Goal: Use online tool/utility: Utilize a website feature to perform a specific function

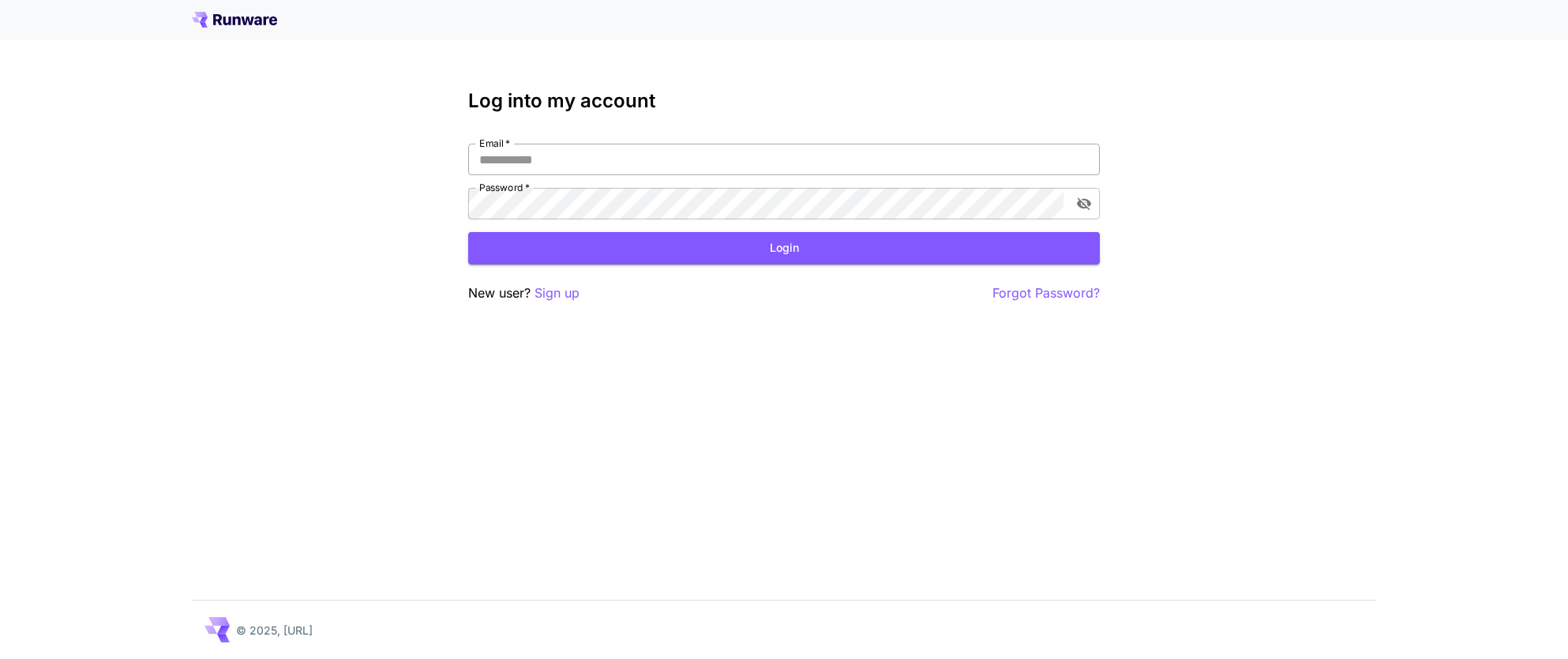
click at [645, 162] on input "Email   *" at bounding box center [784, 159] width 632 height 31
type input "**********"
click at [606, 236] on button "Login" at bounding box center [784, 248] width 632 height 32
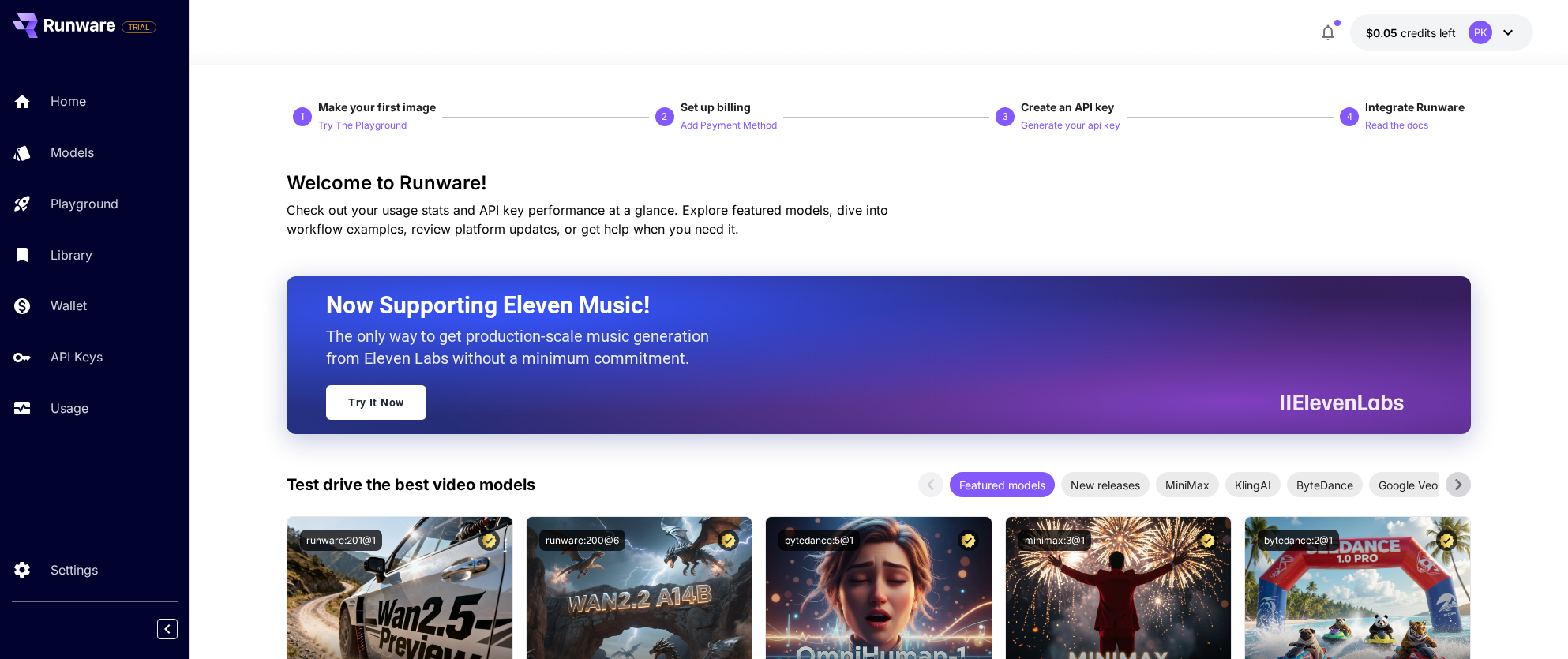
click at [394, 125] on p "Try The Playground" at bounding box center [362, 126] width 89 height 15
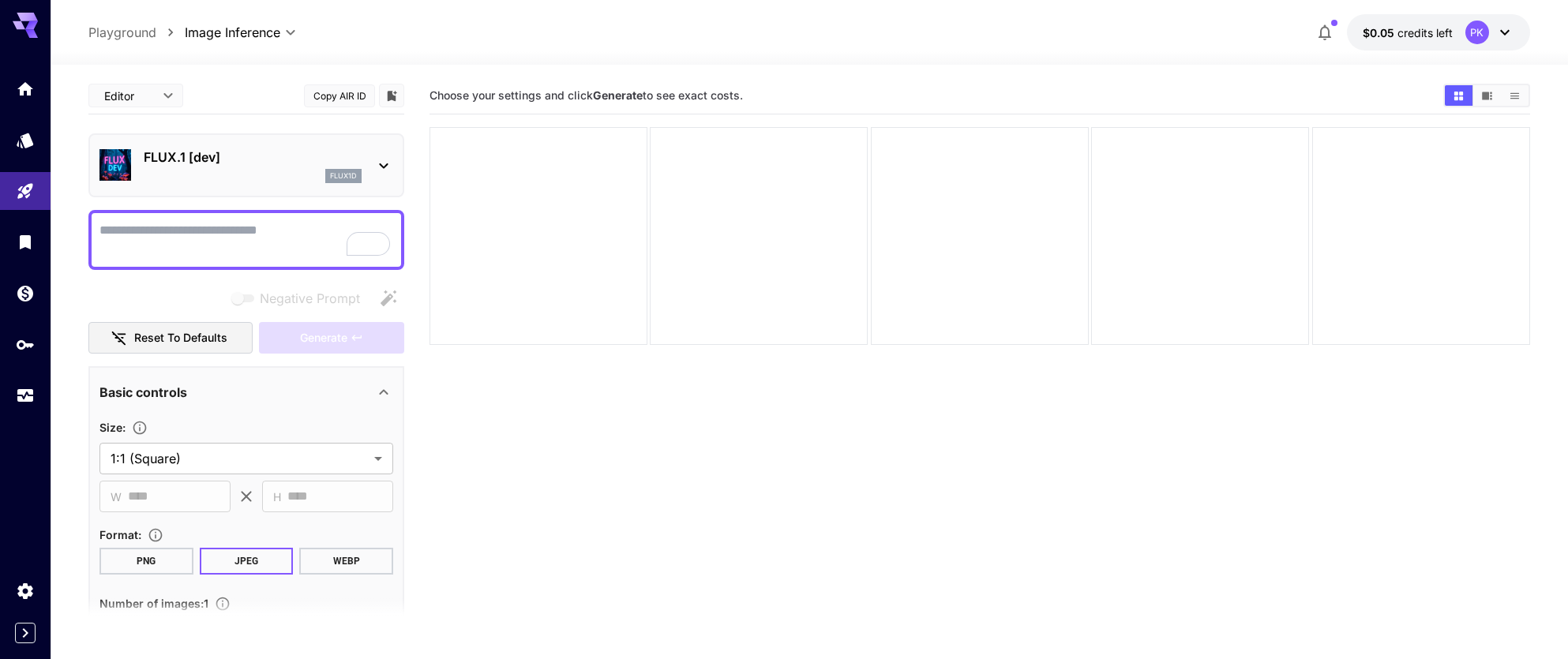
click at [377, 162] on icon at bounding box center [383, 165] width 19 height 19
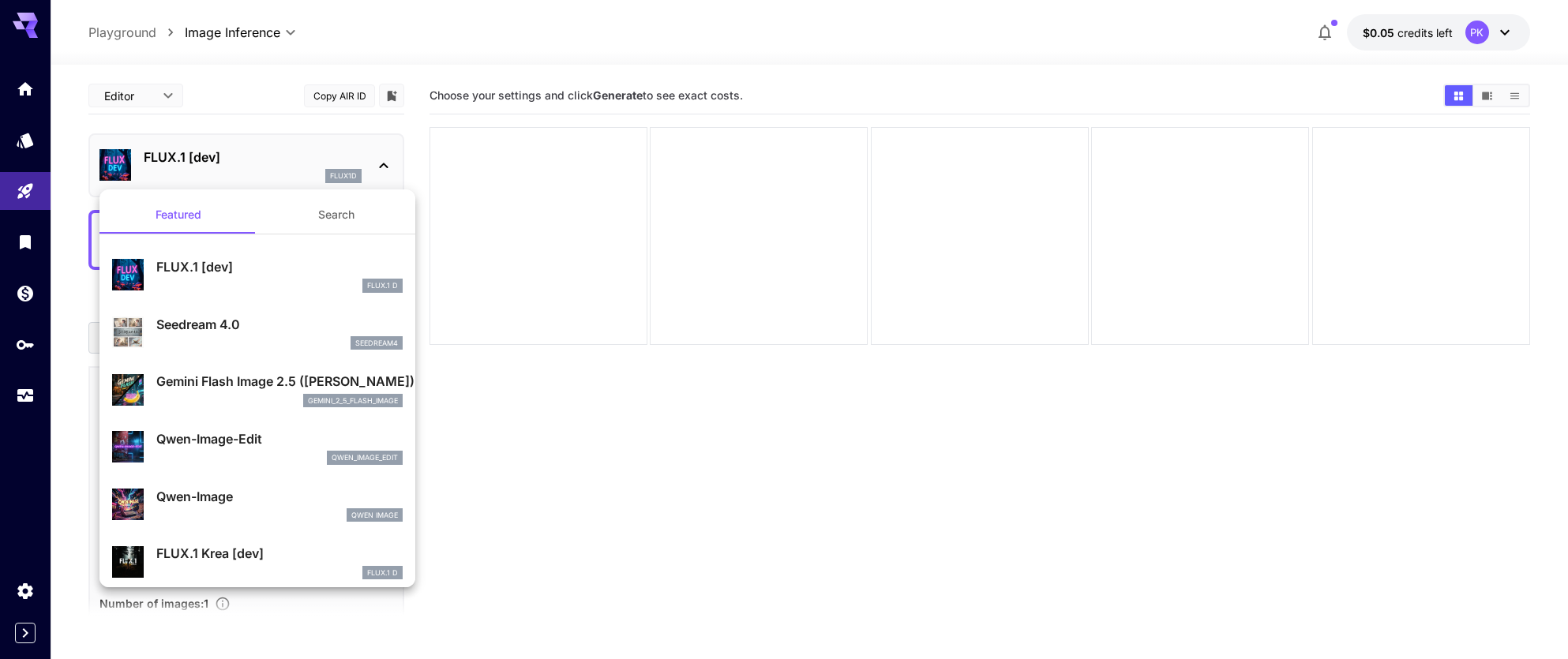
click at [377, 162] on div at bounding box center [784, 329] width 1568 height 659
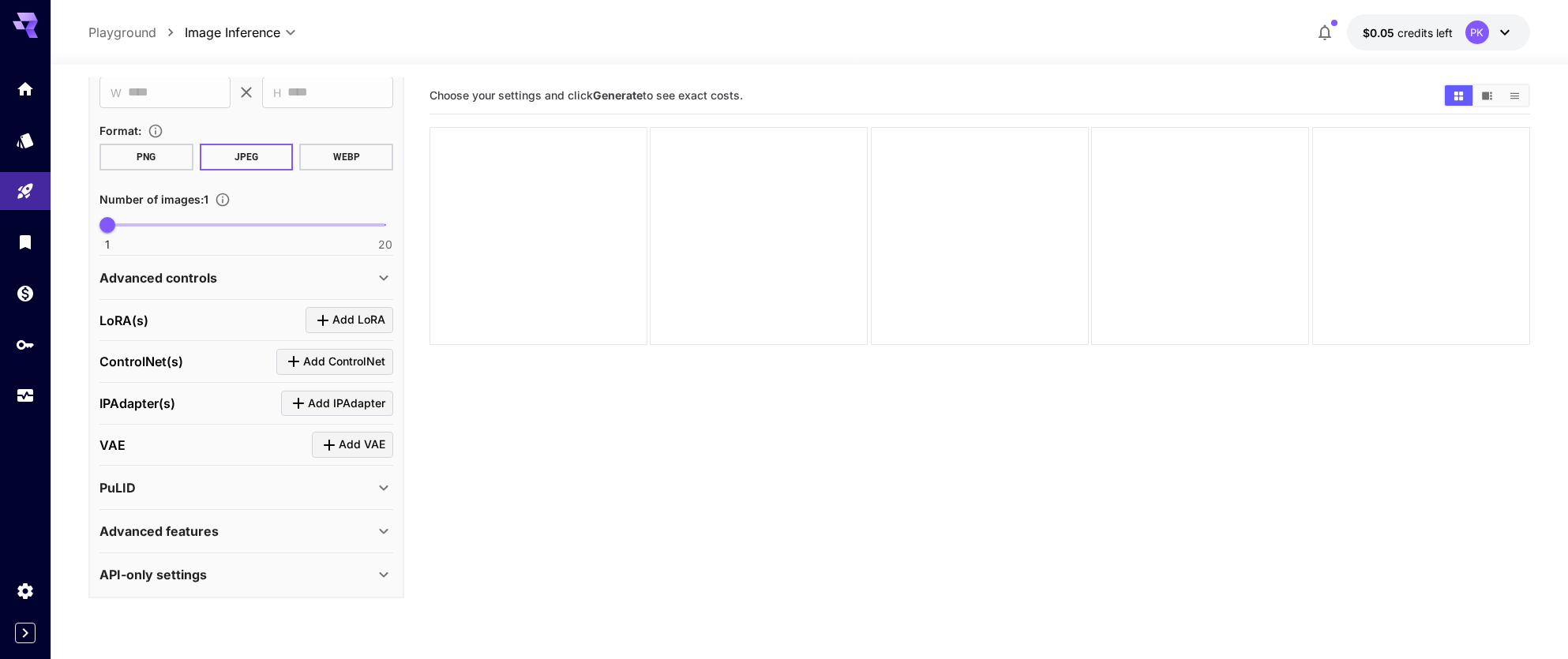
click at [199, 325] on div "LoRA(s) Add LoRA" at bounding box center [246, 319] width 294 height 26
click at [367, 319] on span "Add LoRA" at bounding box center [359, 320] width 53 height 20
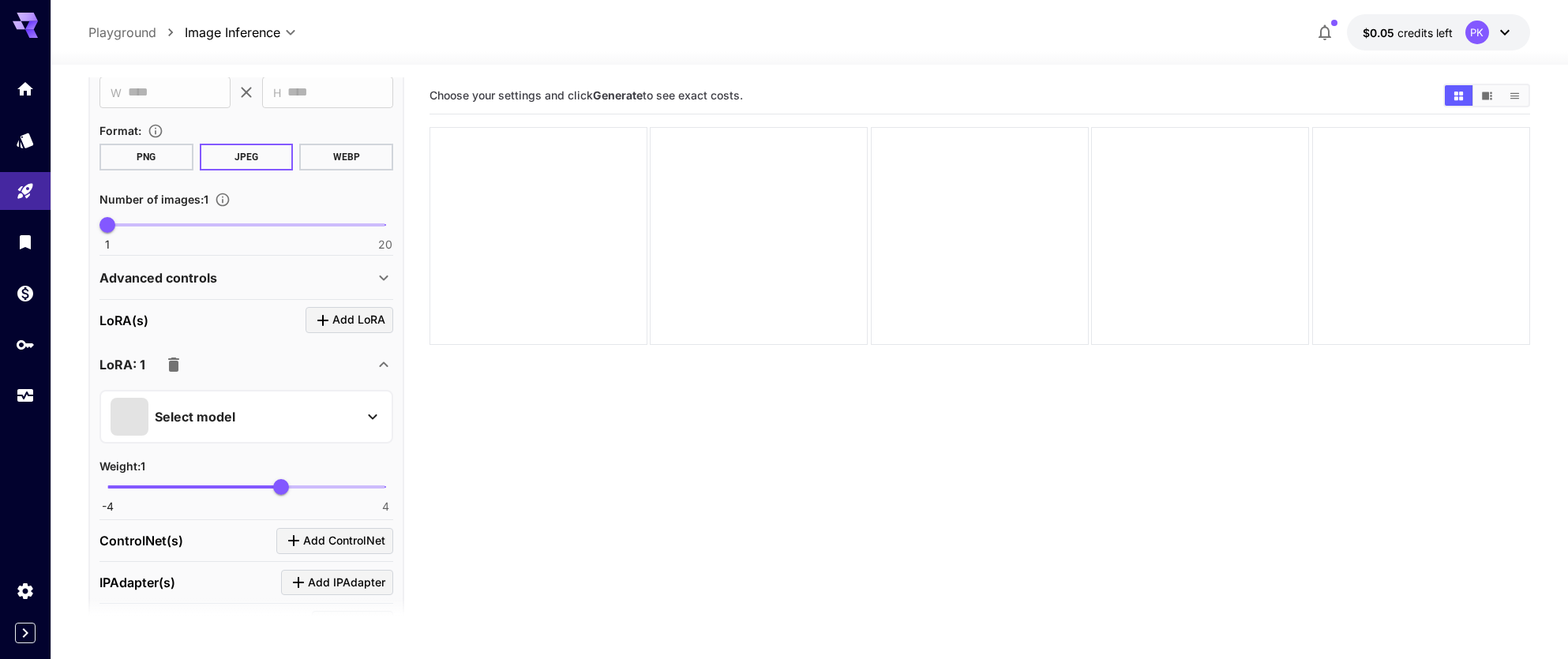
click at [199, 424] on p "Select model" at bounding box center [195, 416] width 80 height 19
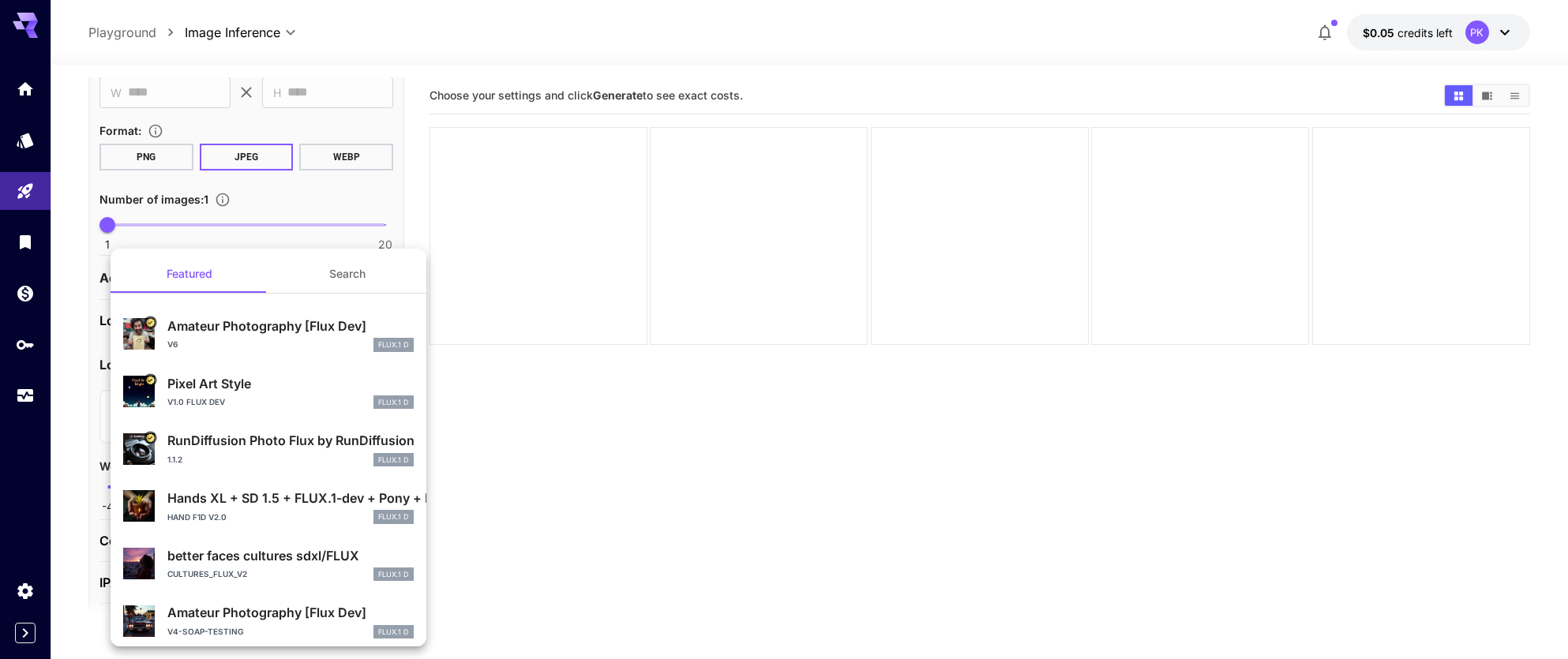
click at [567, 425] on div at bounding box center [784, 329] width 1568 height 659
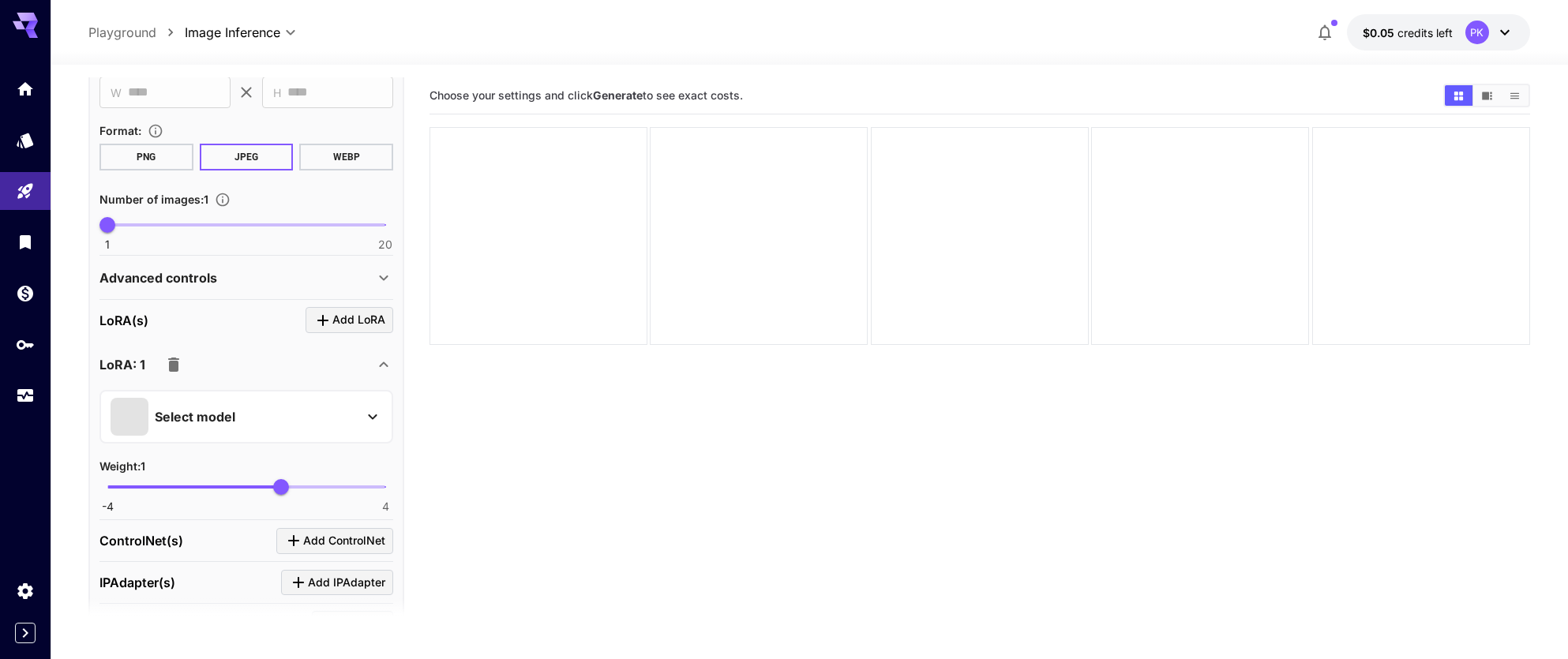
click at [172, 363] on icon "button" at bounding box center [173, 364] width 11 height 14
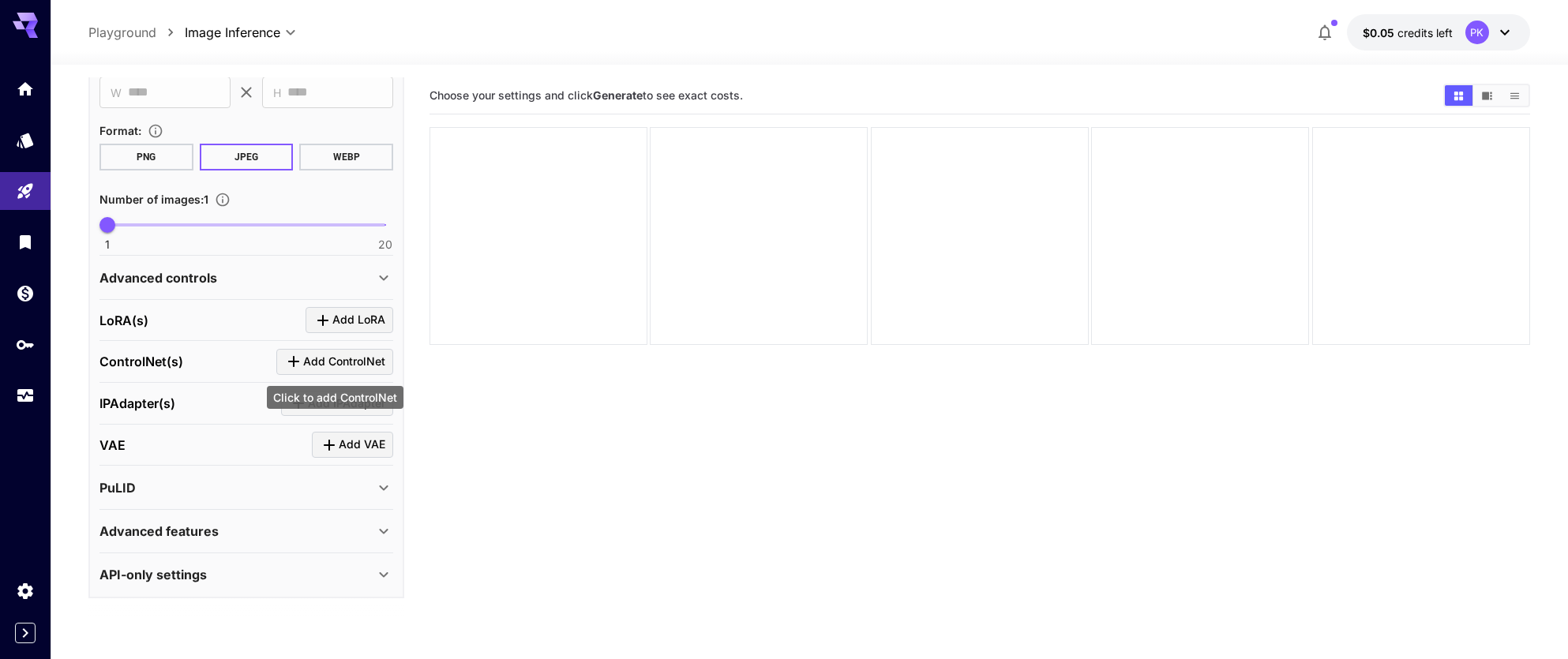
click at [347, 365] on span "Add ControlNet" at bounding box center [344, 362] width 82 height 20
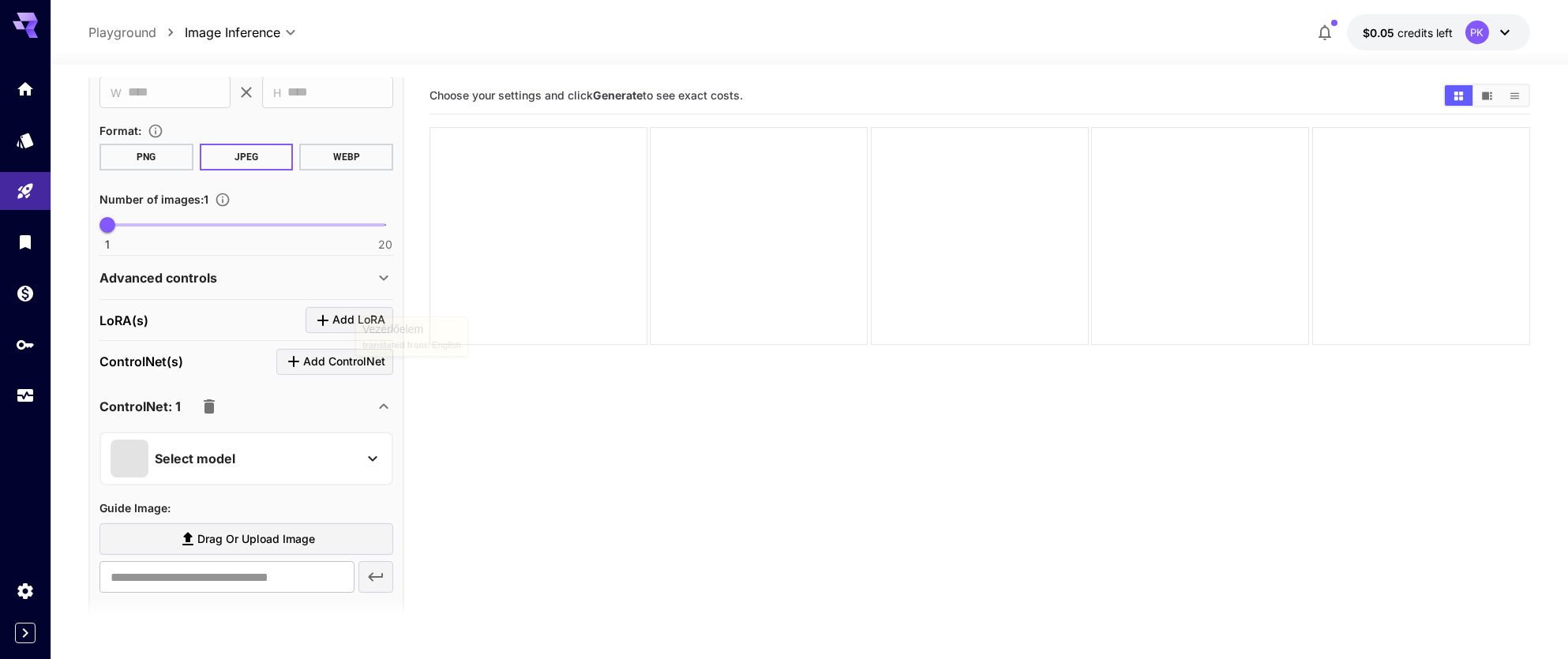
click at [212, 406] on icon "button" at bounding box center [209, 406] width 11 height 14
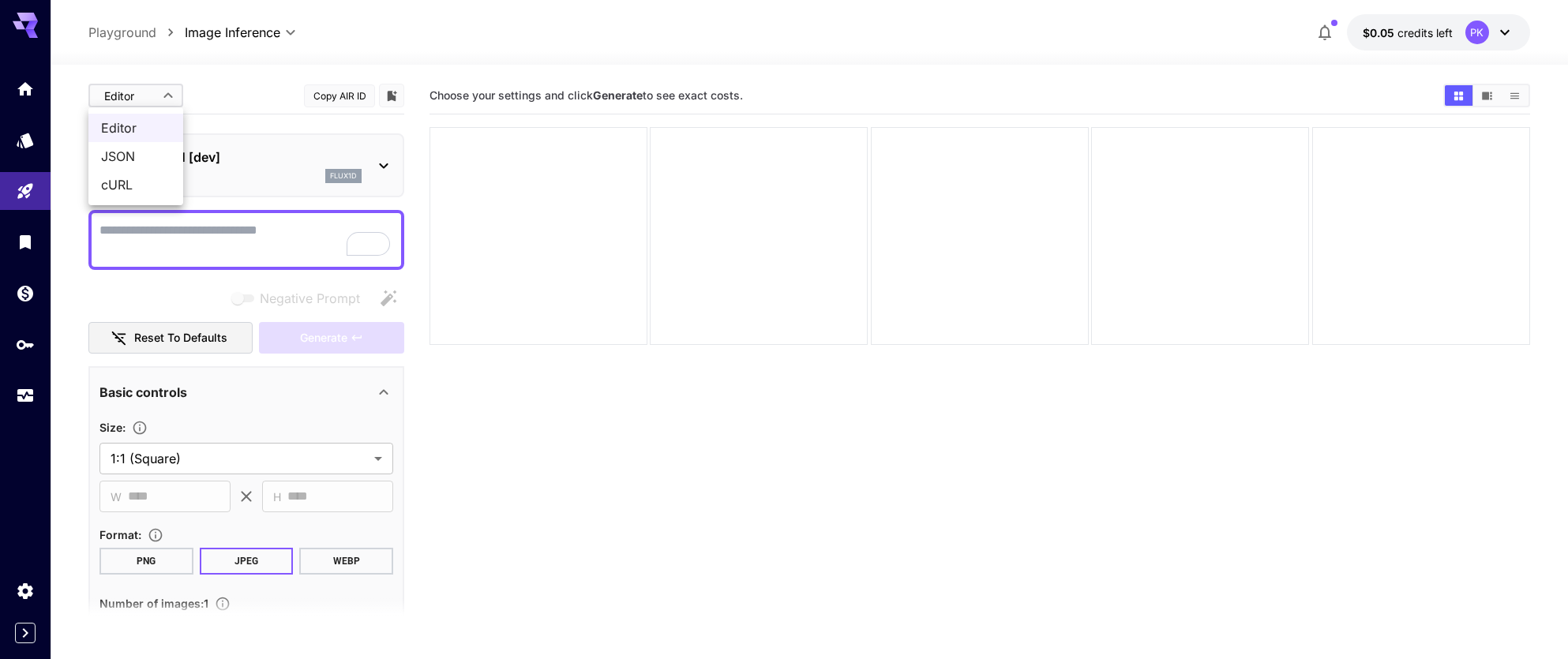
click at [156, 94] on body "**********" at bounding box center [784, 391] width 1568 height 783
click at [269, 74] on div at bounding box center [784, 329] width 1568 height 659
click at [1446, 27] on span "credits left" at bounding box center [1425, 32] width 56 height 13
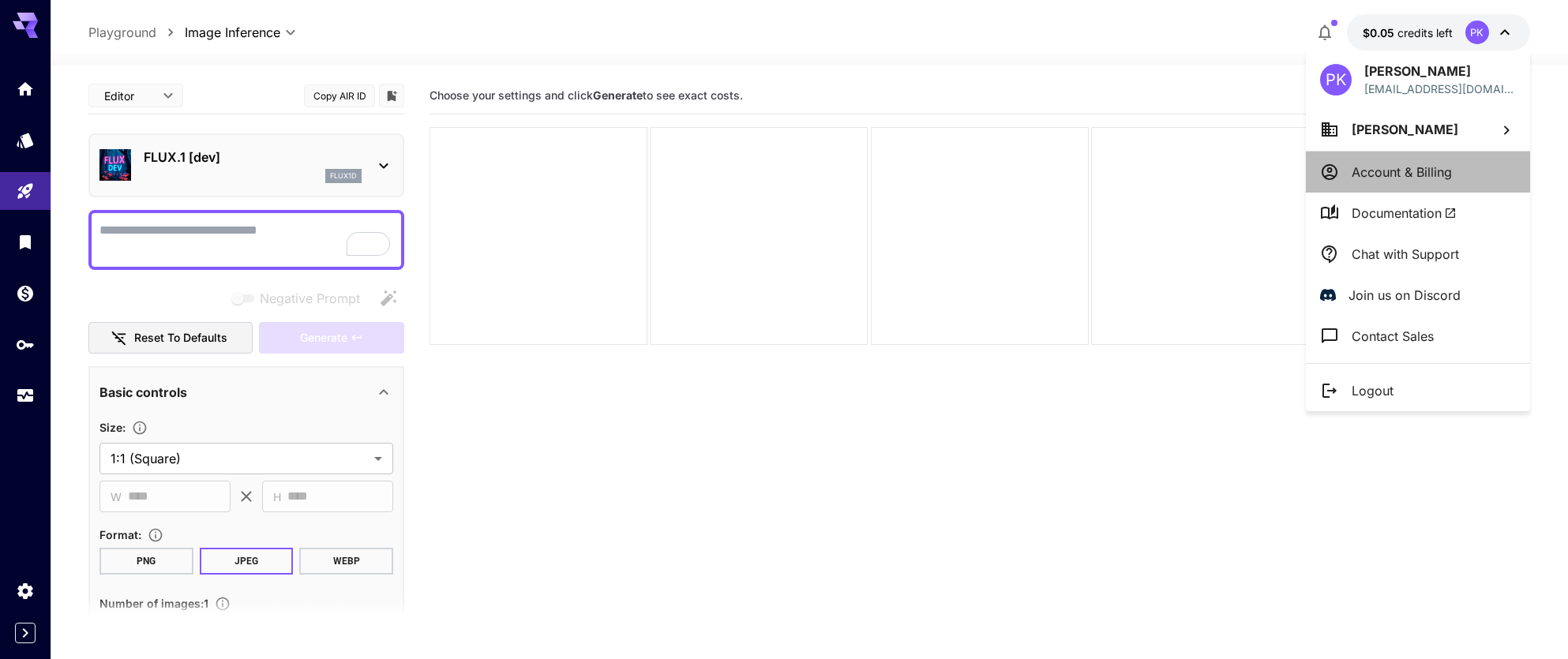
click at [1376, 177] on p "Account & Billing" at bounding box center [1401, 172] width 100 height 19
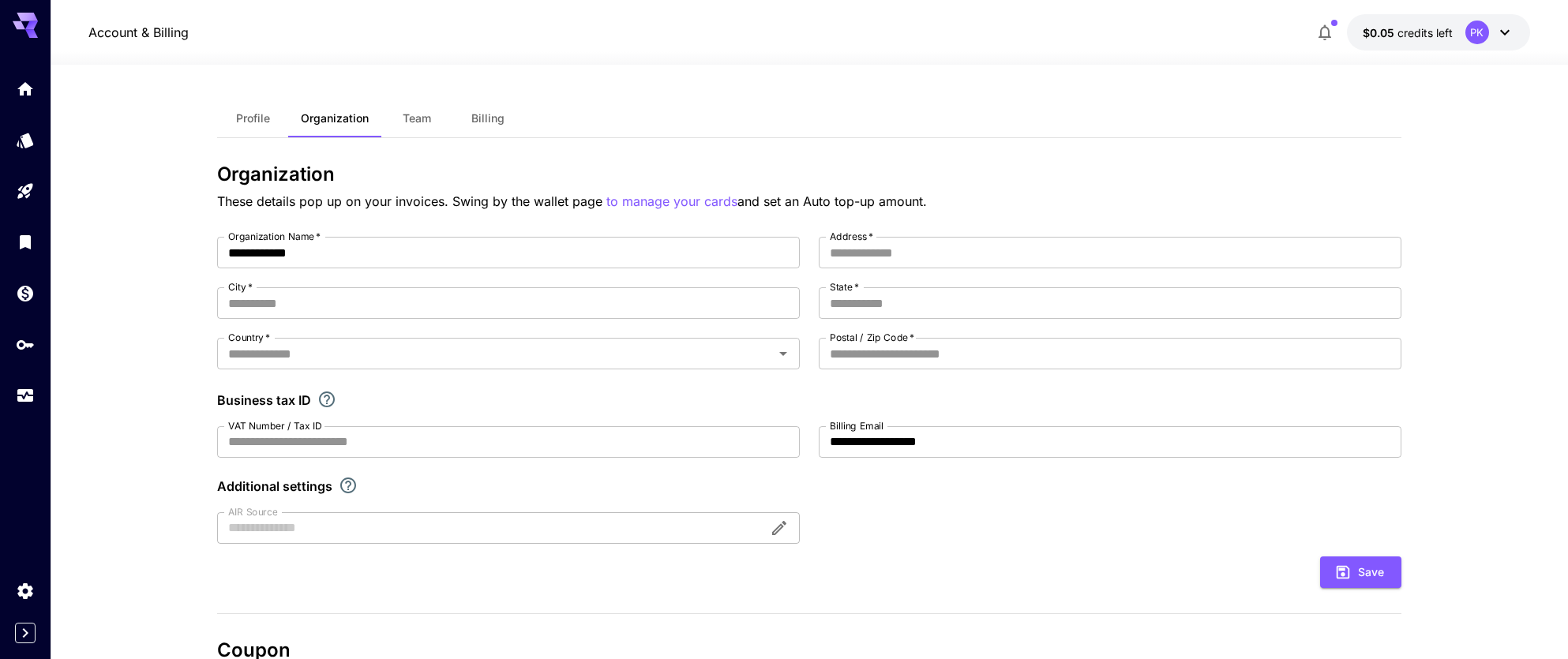
click at [274, 131] on button "Profile" at bounding box center [253, 119] width 71 height 38
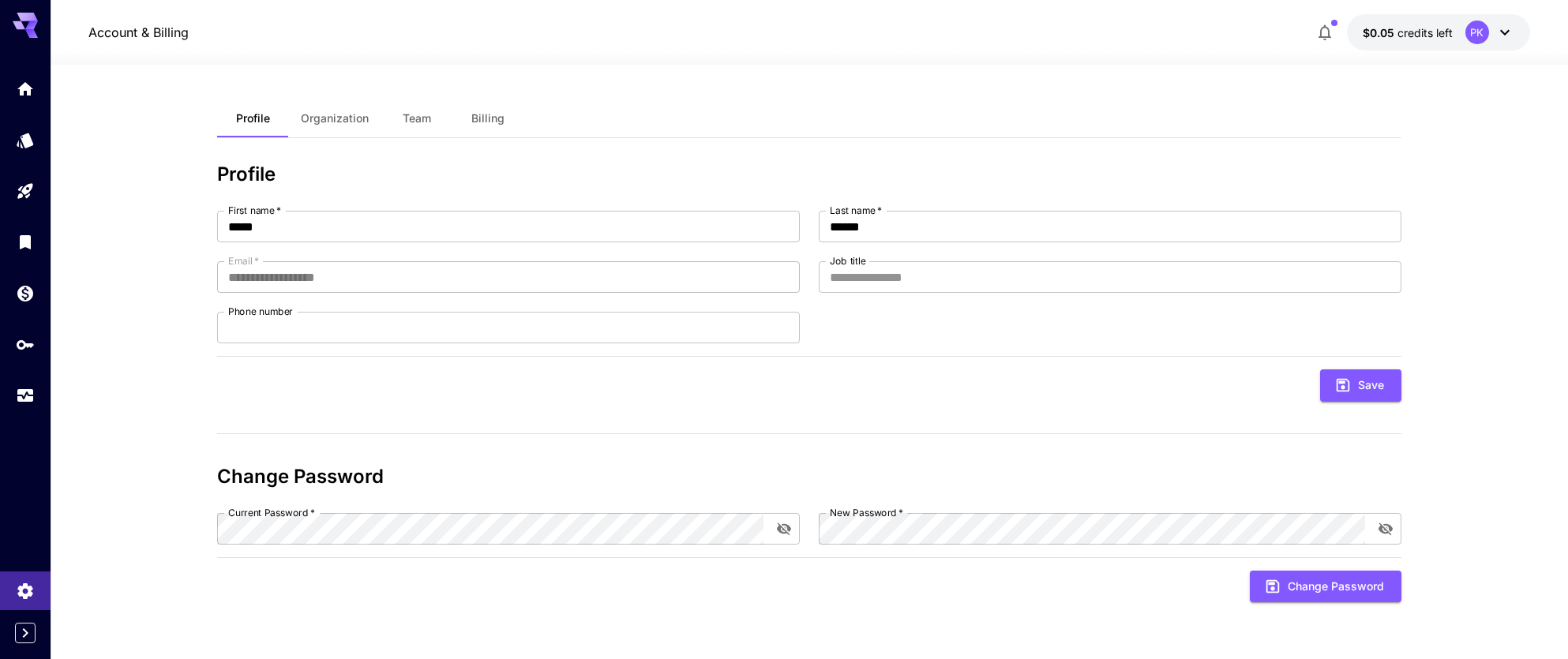
click at [484, 122] on span "Billing" at bounding box center [488, 118] width 33 height 14
click at [15, 90] on link at bounding box center [25, 89] width 51 height 39
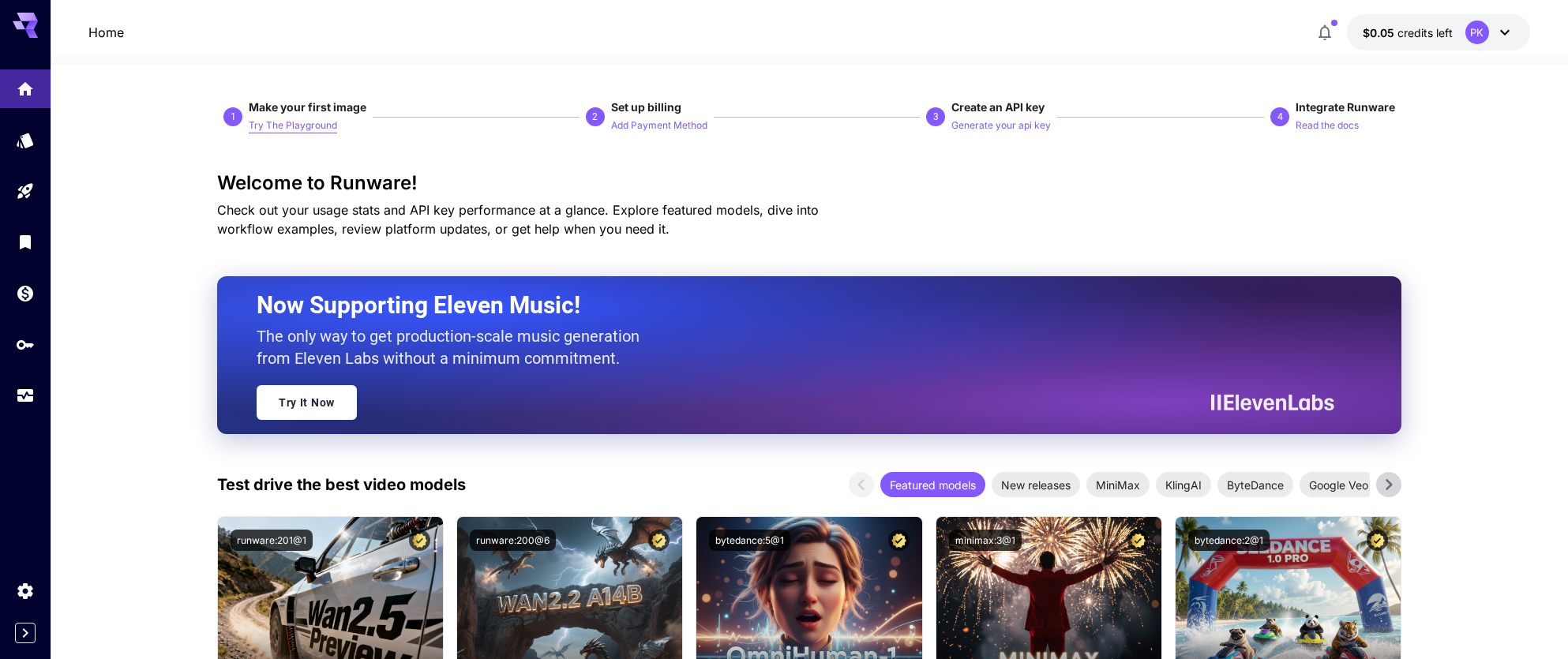
click at [327, 123] on p "Try The Playground" at bounding box center [293, 126] width 89 height 15
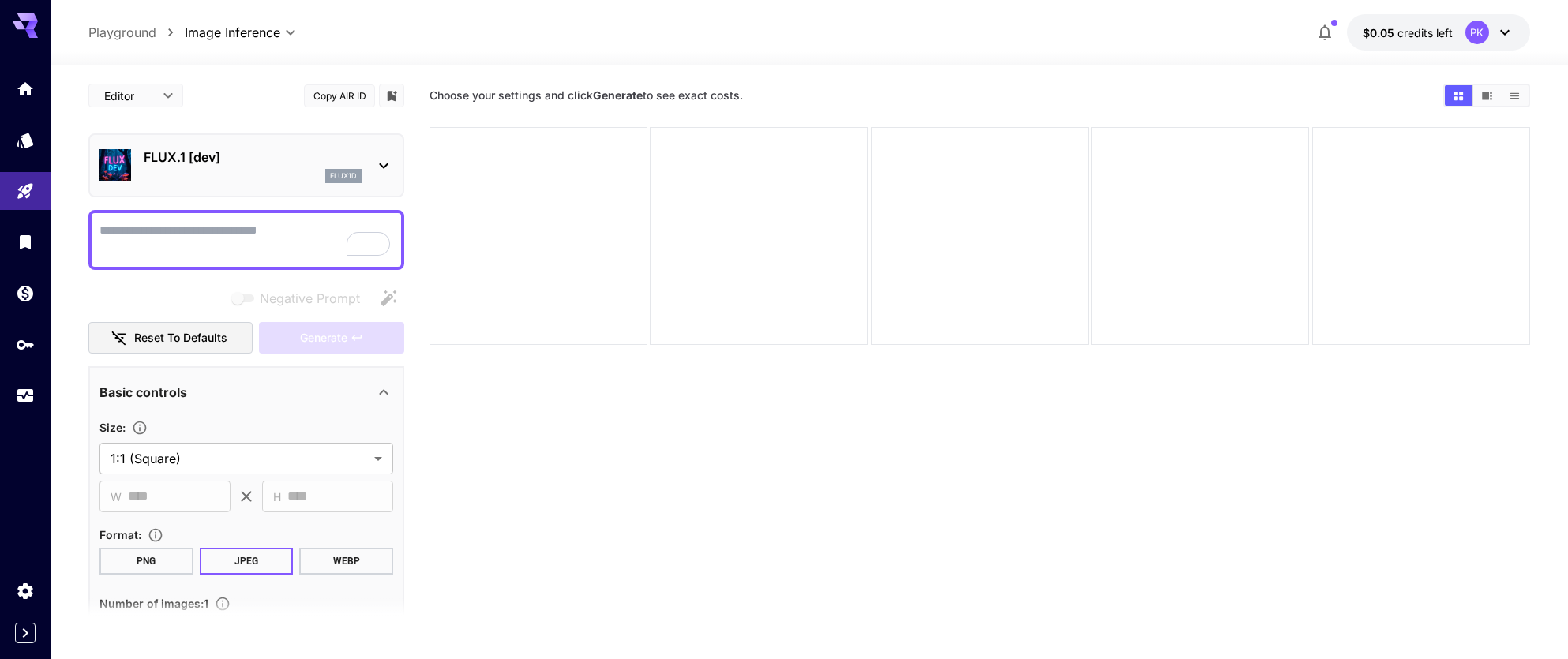
click at [383, 172] on icon at bounding box center [383, 165] width 19 height 19
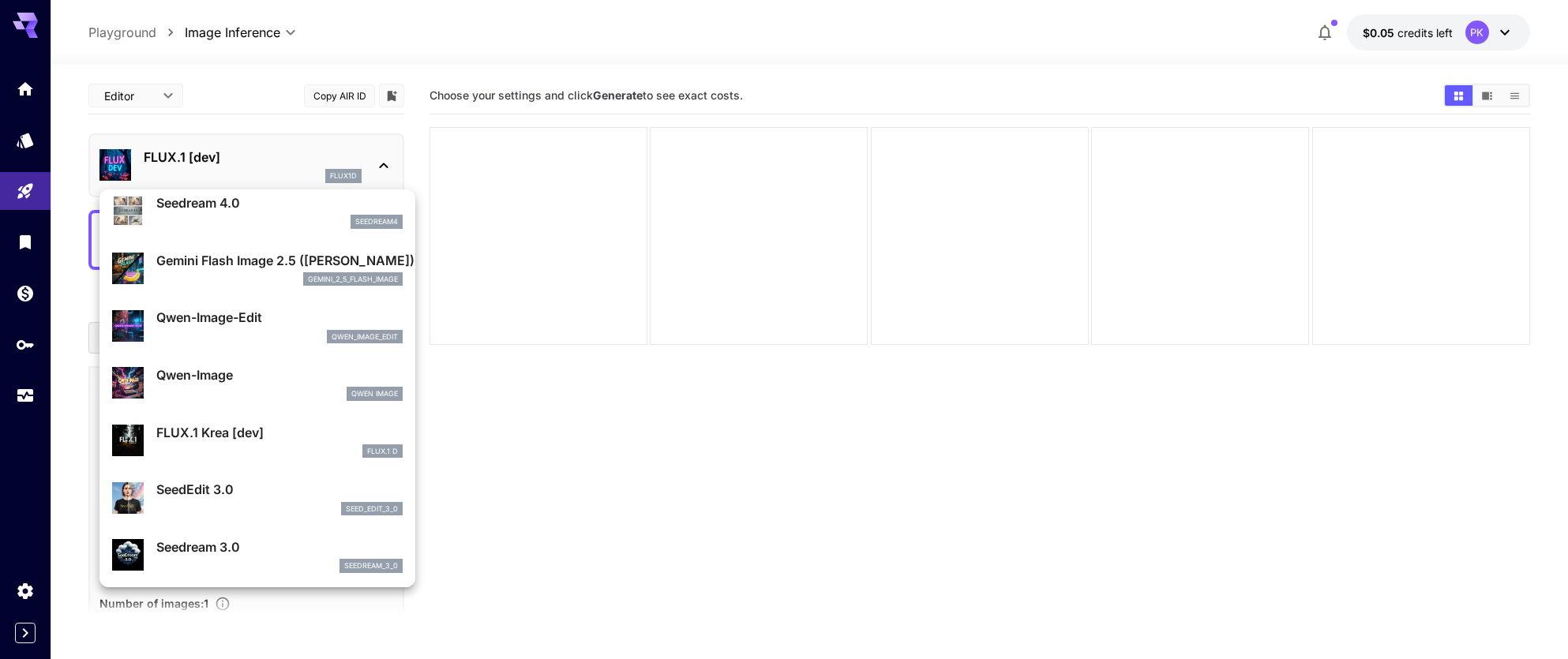
scroll to position [117, 0]
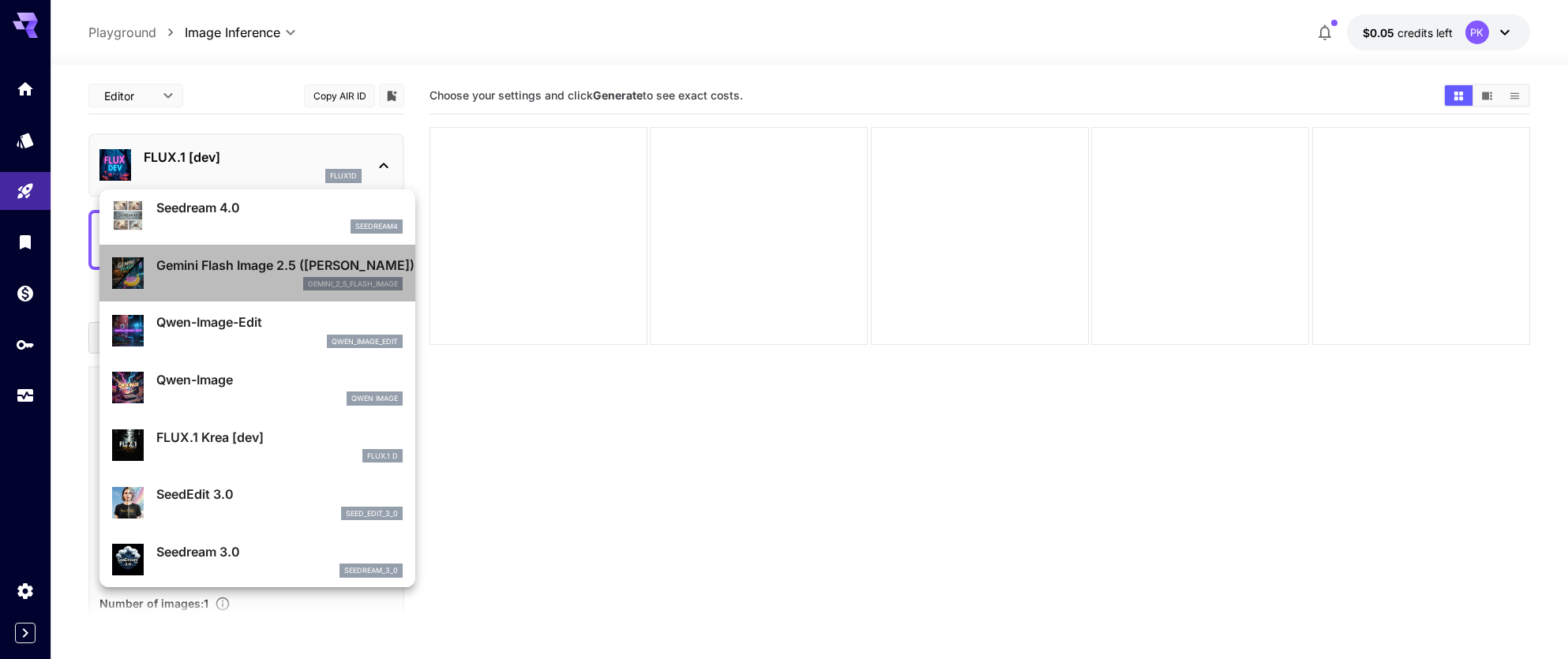
click at [221, 291] on div "Gemini Flash Image 2.5 ([PERSON_NAME]) gemini_2_5_flash_image" at bounding box center [257, 274] width 290 height 48
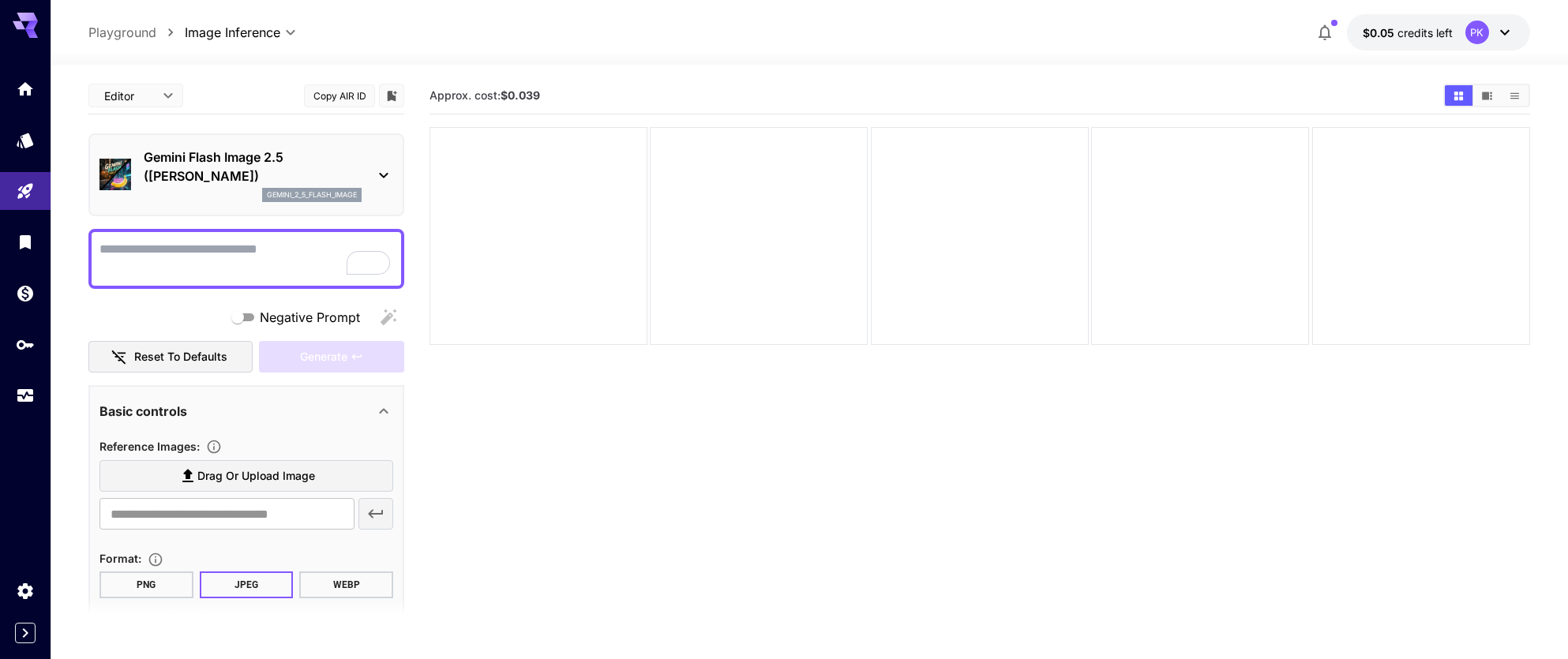
click at [201, 254] on textarea "Negative Prompt" at bounding box center [246, 259] width 294 height 38
